Goal: Information Seeking & Learning: Learn about a topic

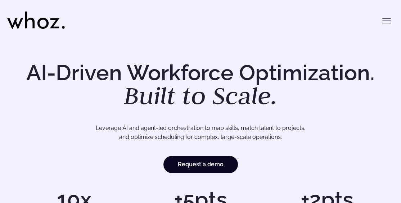
click at [385, 23] on icon "Toggle menu" at bounding box center [387, 23] width 8 height 0
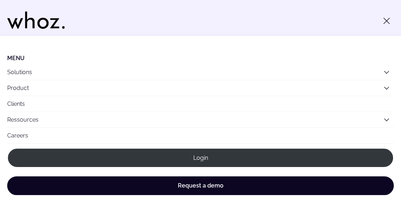
click at [386, 71] on icon "Main" at bounding box center [387, 72] width 6 height 6
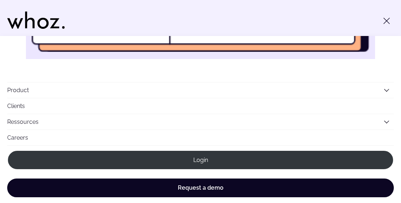
scroll to position [470, 0]
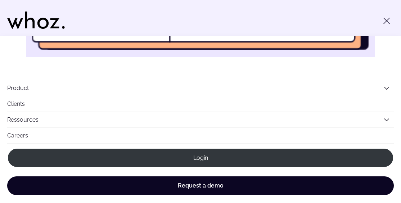
click at [386, 87] on icon "Main" at bounding box center [386, 89] width 4 height 4
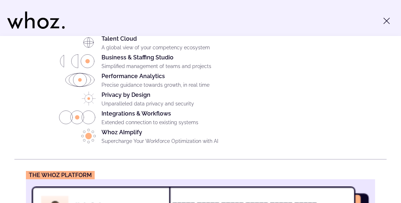
scroll to position [542, 0]
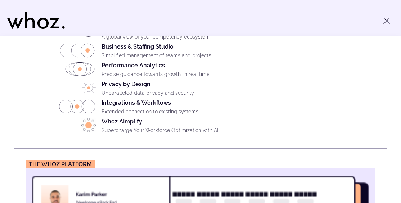
click at [122, 118] on div "Whoz AImplify Supercharge Your Workforce Optimization with AI" at bounding box center [244, 127] width 285 height 19
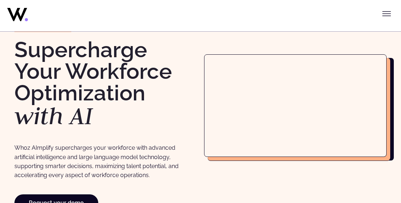
scroll to position [41, 0]
